Goal: Information Seeking & Learning: Learn about a topic

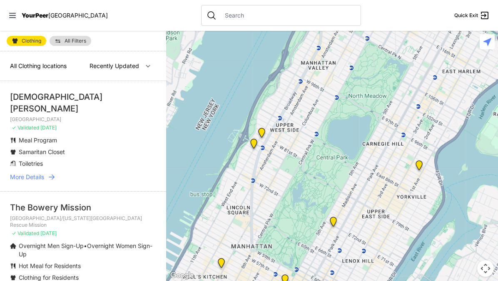
select select "recentlyUpdated"
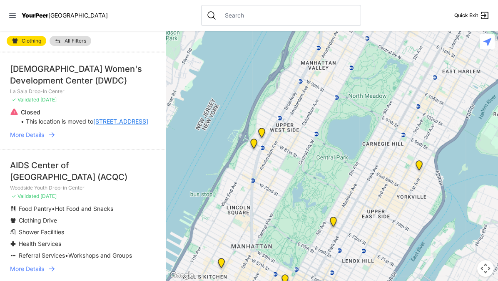
scroll to position [2095, 0]
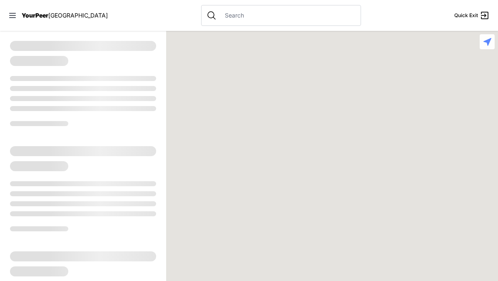
select select "recentlyUpdated"
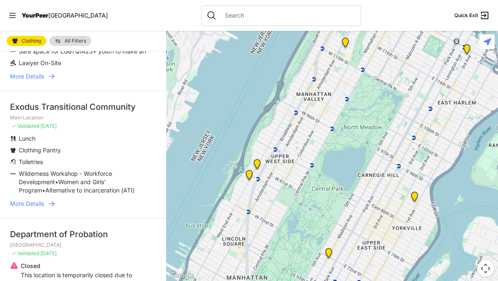
scroll to position [1880, 0]
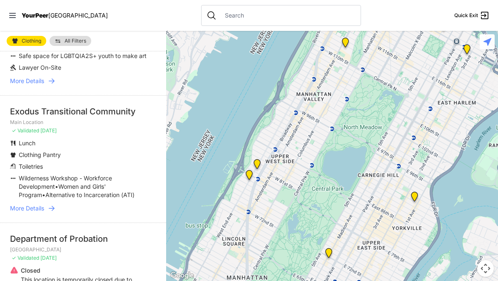
click at [20, 38] on link "Clothing" at bounding box center [27, 41] width 40 height 10
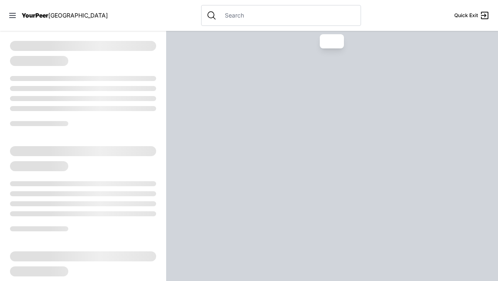
select select "recentlyUpdated"
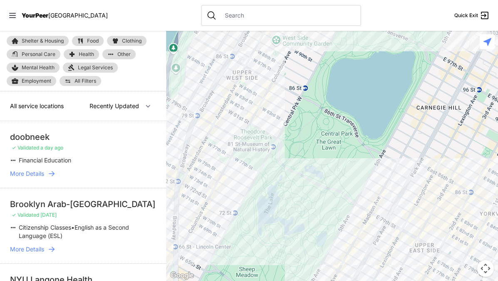
click at [82, 55] on span "Health" at bounding box center [86, 54] width 15 height 5
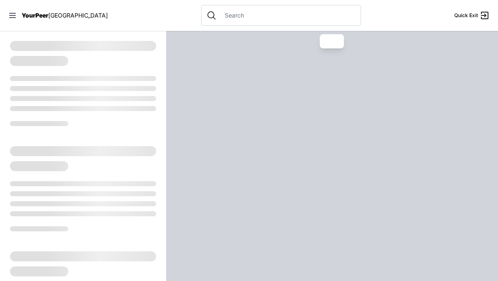
select select "recentlyUpdated"
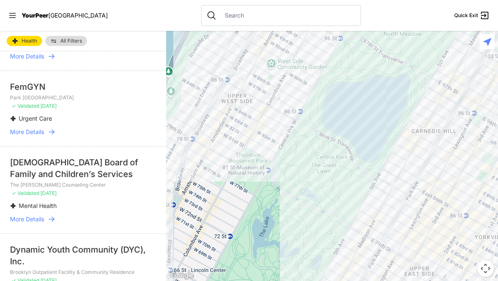
scroll to position [1336, 0]
